Goal: Task Accomplishment & Management: Manage account settings

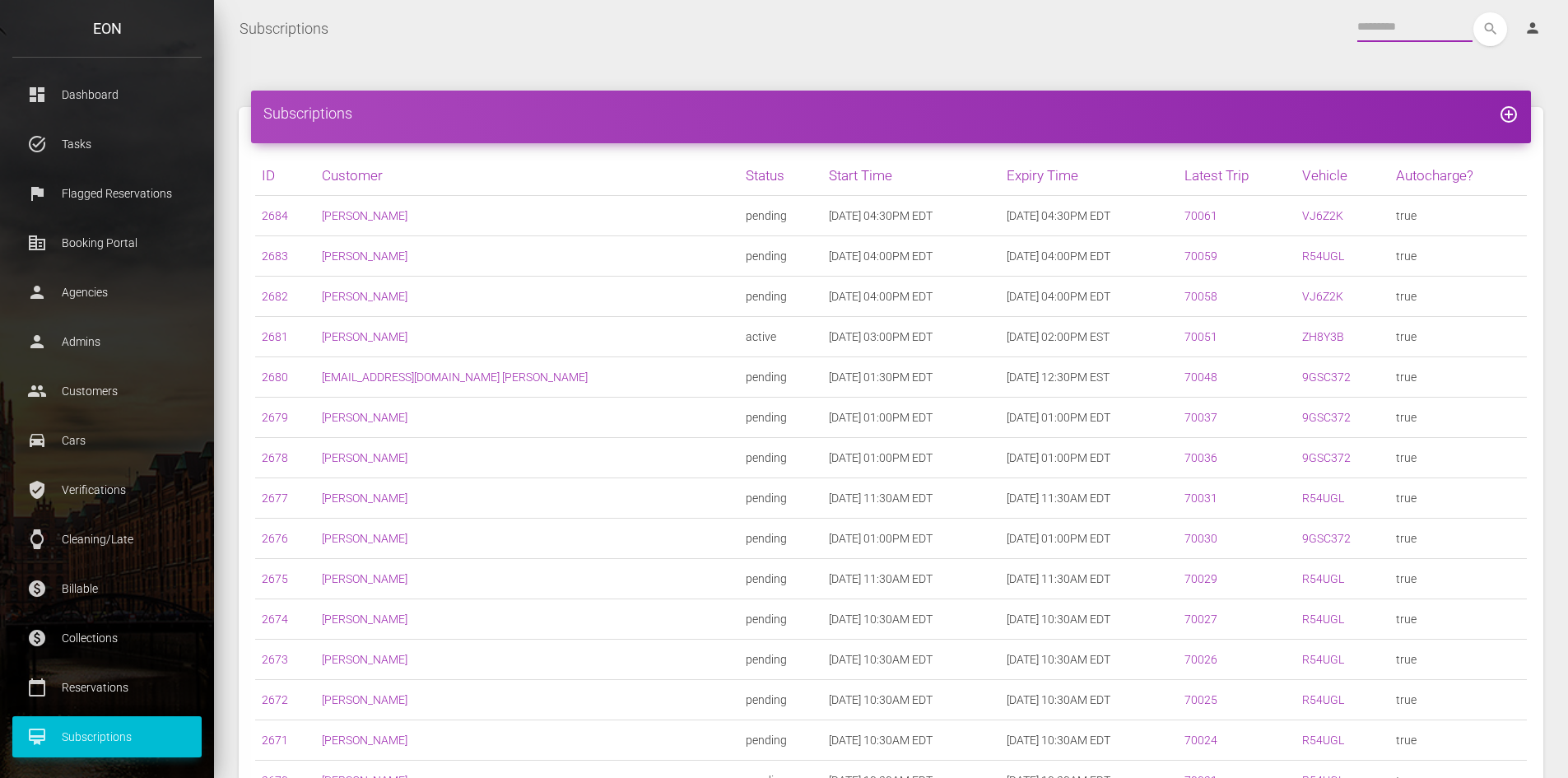
click at [1401, 29] on input "text" at bounding box center [1415, 27] width 115 height 29
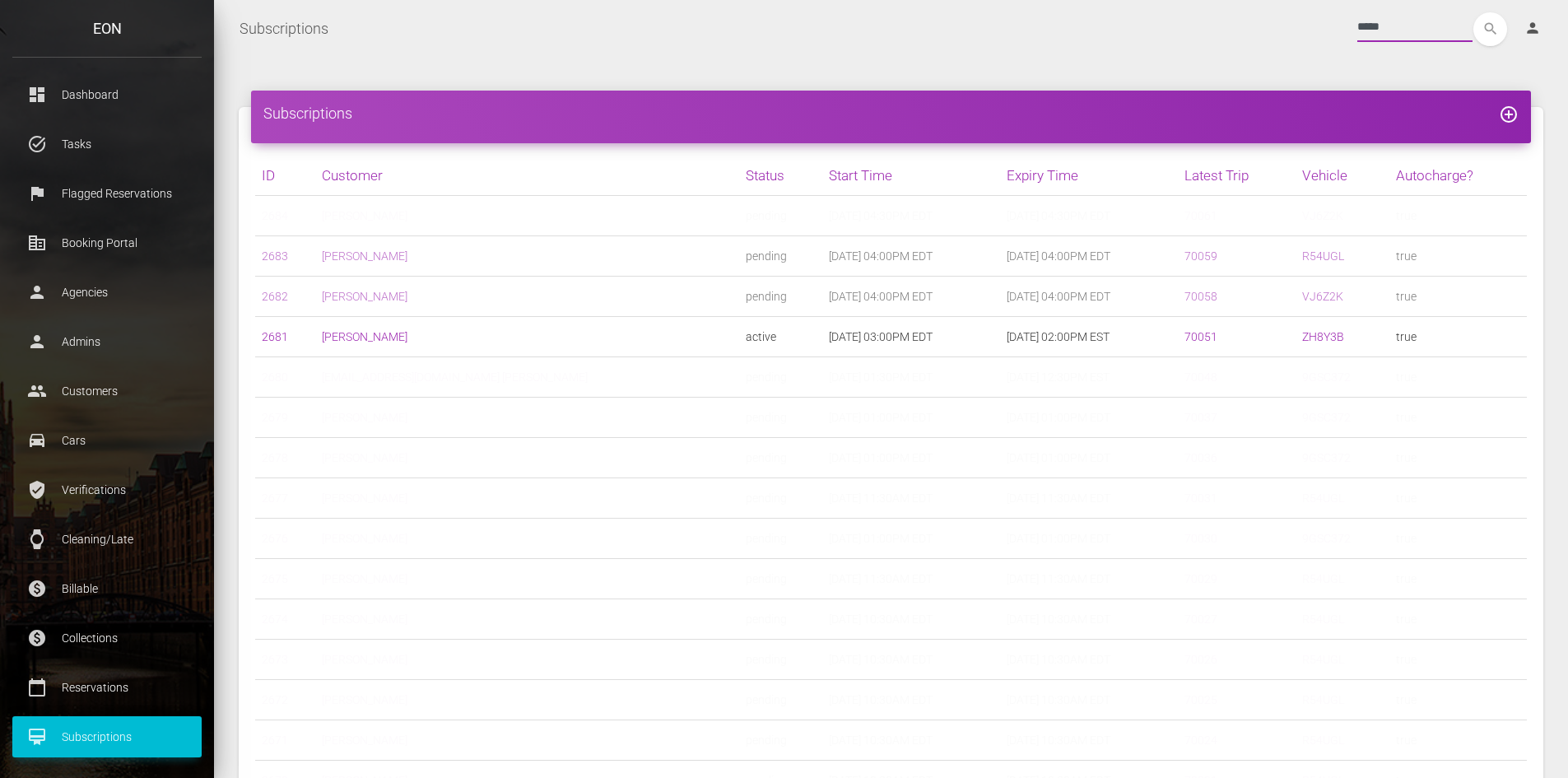
type input "*****"
click at [1473, 13] on button "search" at bounding box center [1490, 29] width 34 height 34
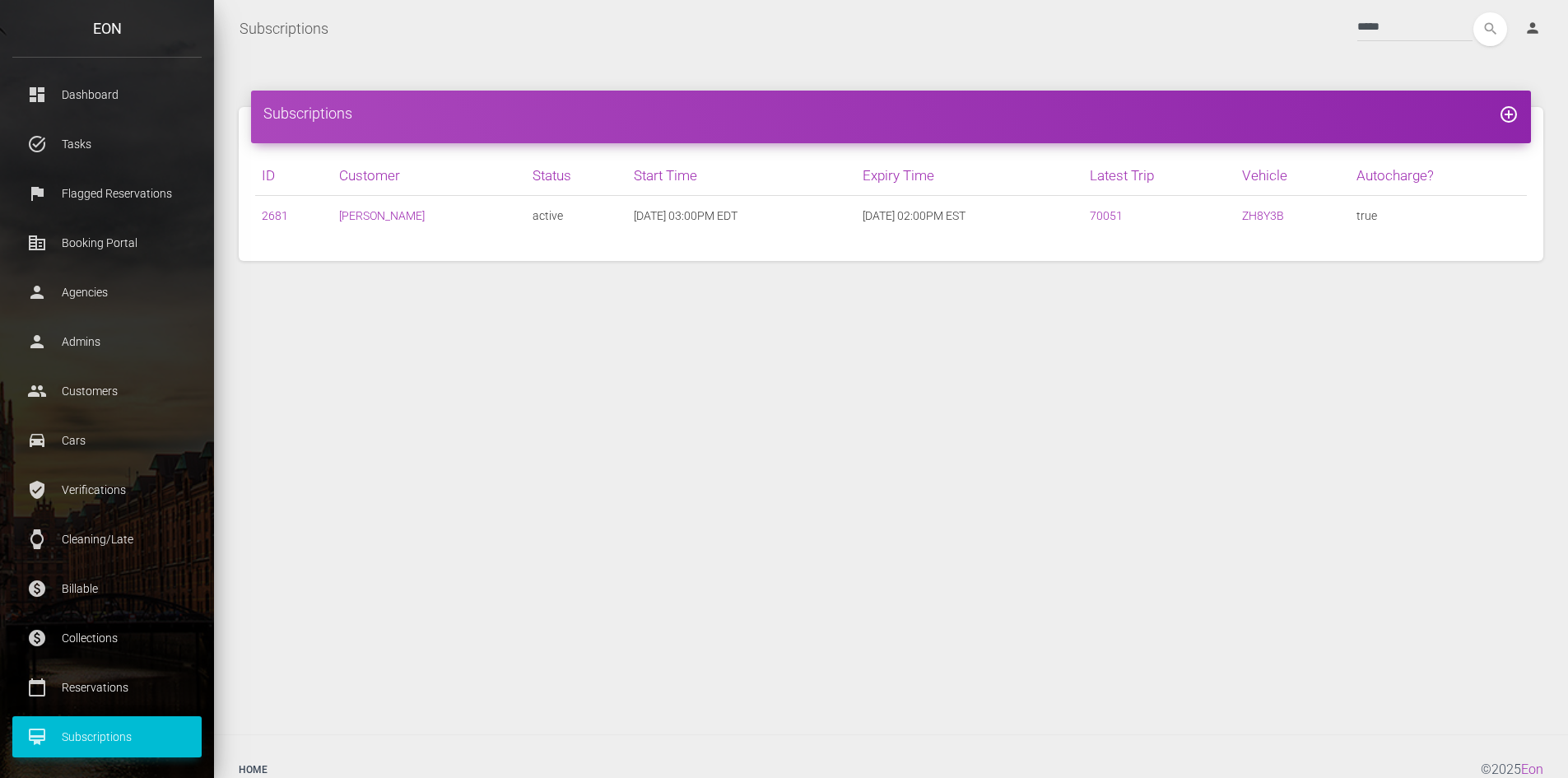
drag, startPoint x: 676, startPoint y: 50, endPoint x: 820, endPoint y: 14, distance: 148.4
click at [694, 40] on nav "Subscriptions Toggle navigation ***** search person Account Profile Settings Ho…" at bounding box center [891, 28] width 1354 height 58
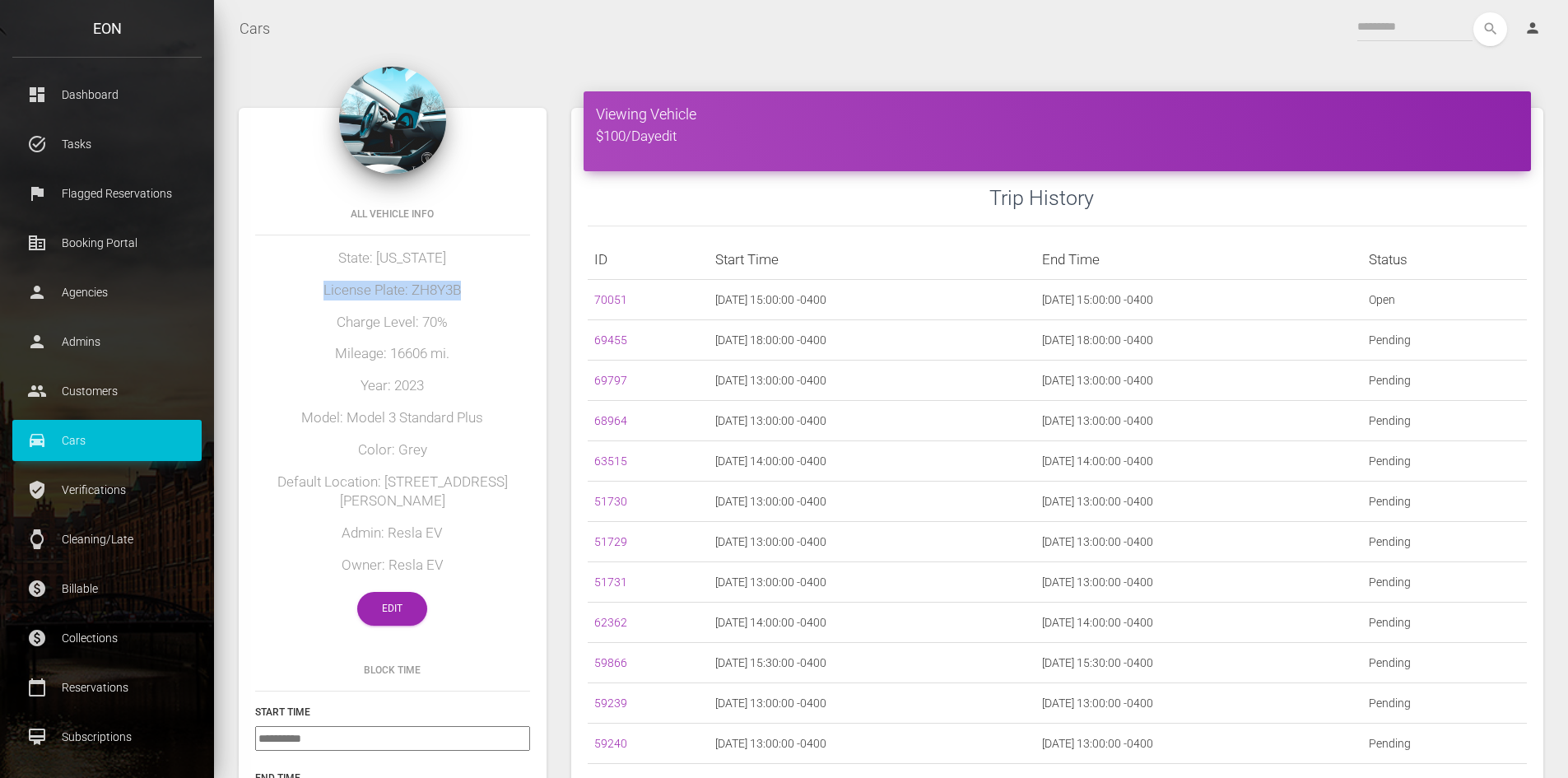
click at [496, 286] on h5 "License Plate: ZH8Y3B" at bounding box center [392, 290] width 275 height 20
click at [464, 292] on h5 "License Plate: ZH8Y3B" at bounding box center [392, 290] width 275 height 20
drag, startPoint x: 467, startPoint y: 293, endPoint x: 414, endPoint y: 292, distance: 53.0
click at [414, 292] on h5 "License Plate: ZH8Y3B" at bounding box center [392, 290] width 275 height 20
copy h5 "ZH8Y3B"
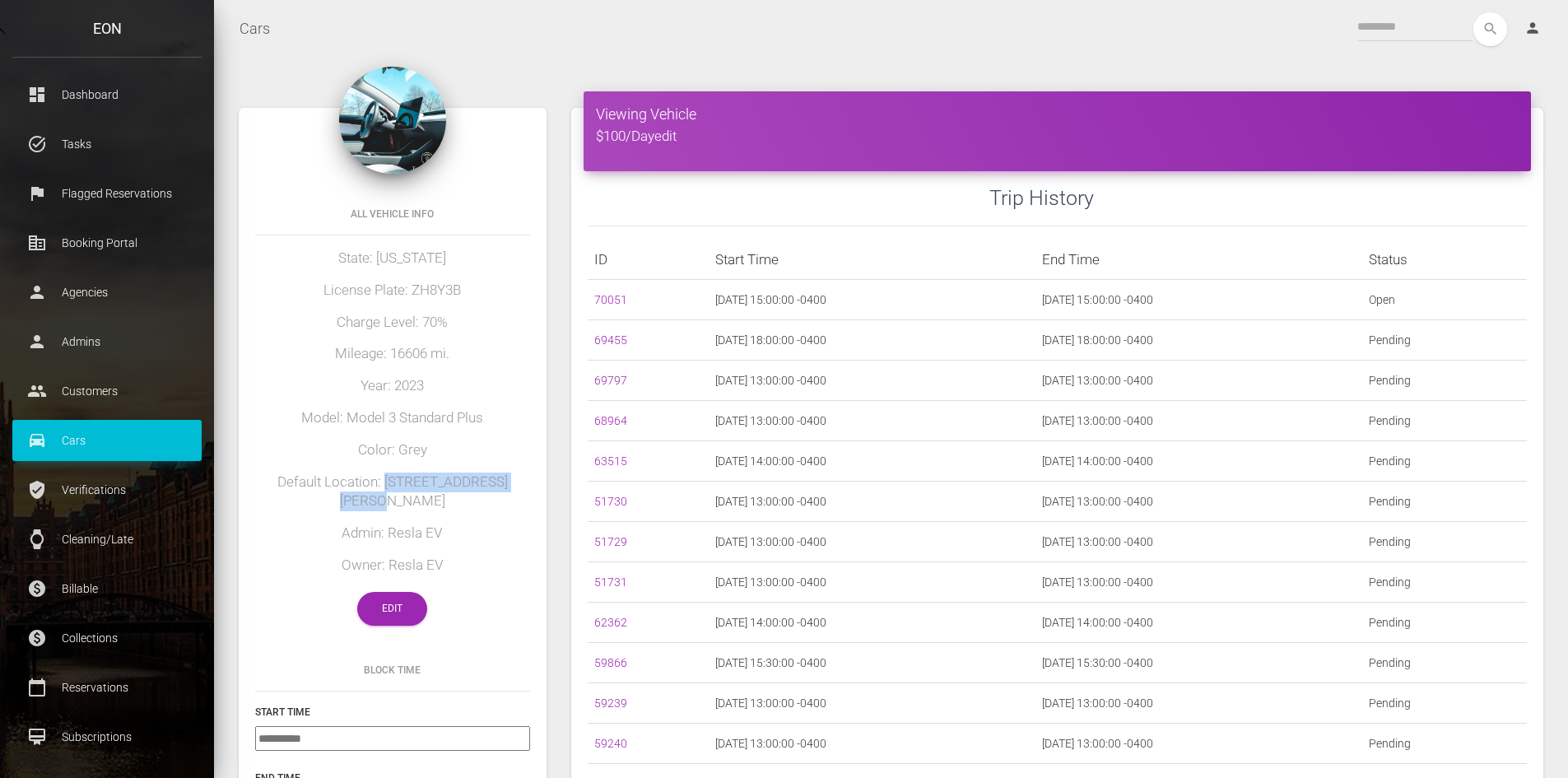
drag, startPoint x: 529, startPoint y: 483, endPoint x: 369, endPoint y: 480, distance: 160.0
click at [369, 480] on h5 "Default Location: [STREET_ADDRESS][PERSON_NAME]" at bounding box center [392, 492] width 275 height 39
copy h5 "[STREET_ADDRESS][PERSON_NAME]"
click at [409, 592] on link "Edit" at bounding box center [393, 609] width 70 height 34
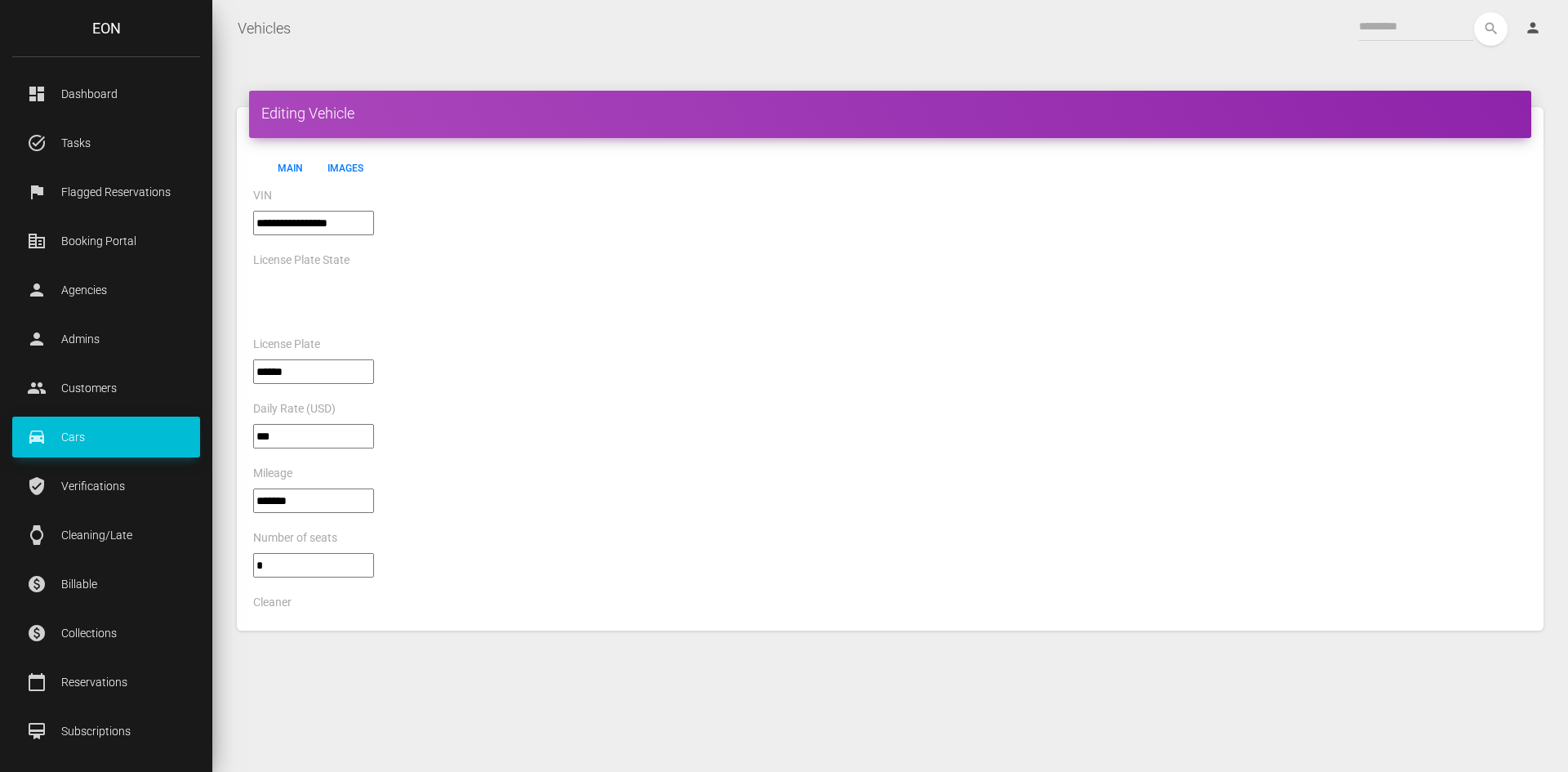
select select "*"
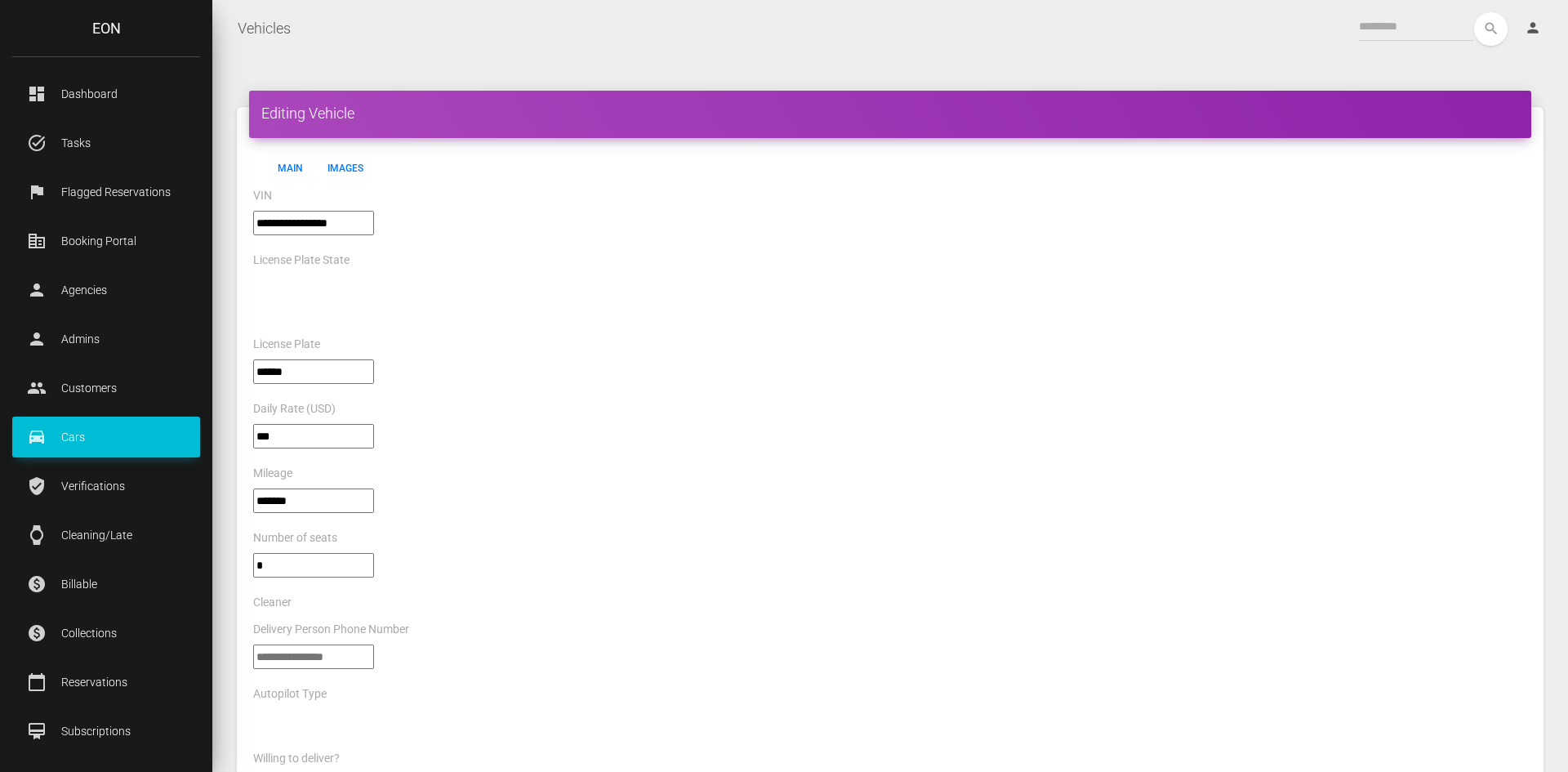
select select "*"
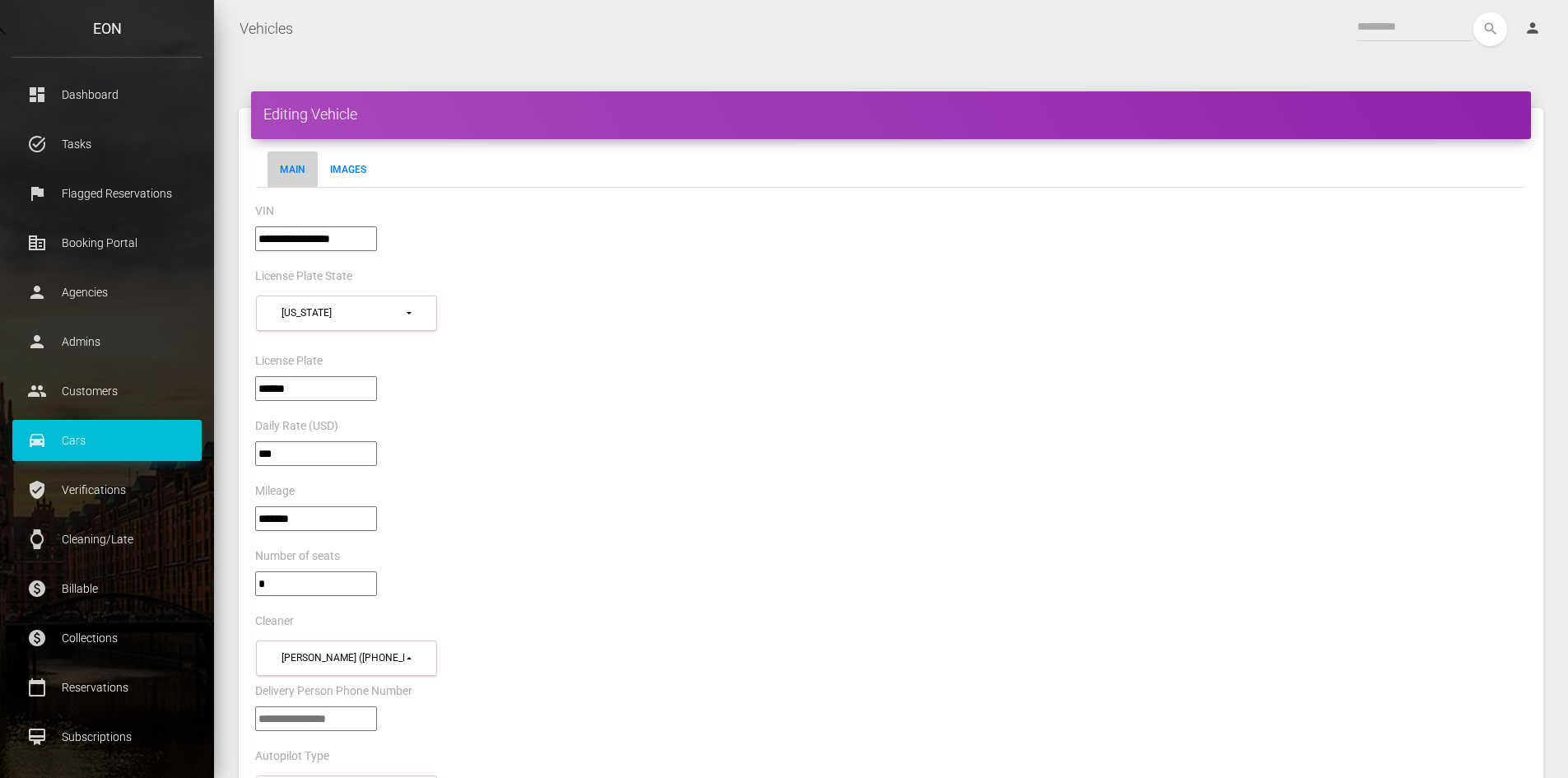
drag, startPoint x: 380, startPoint y: 238, endPoint x: 331, endPoint y: 234, distance: 49.2
click at [331, 234] on input"] "**********" at bounding box center [316, 238] width 122 height 24
